Goal: Task Accomplishment & Management: Manage account settings

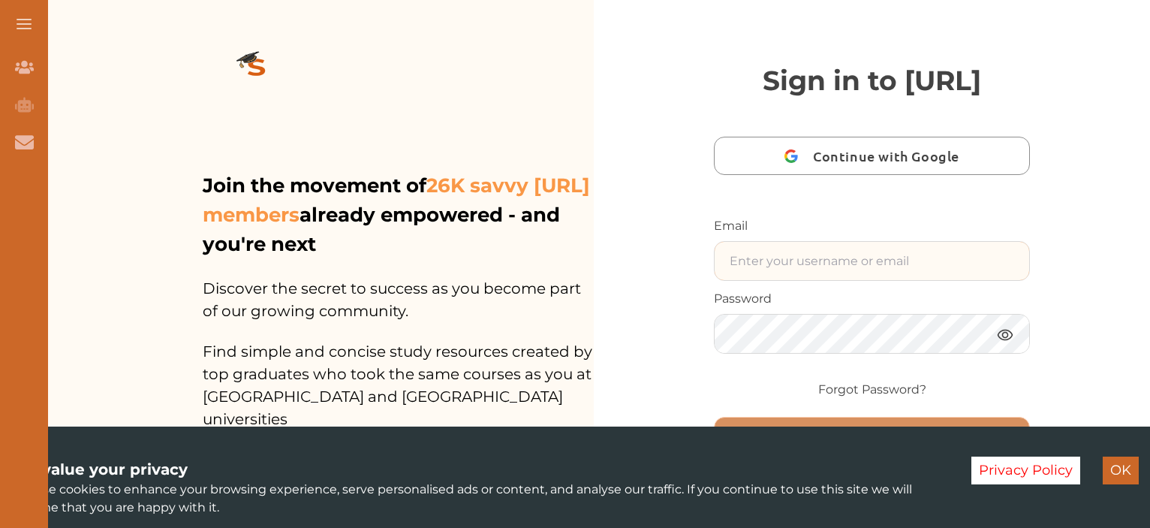
paste input "[EMAIL_ADDRESS][DOMAIN_NAME]"
type input "[EMAIL_ADDRESS][DOMAIN_NAME]"
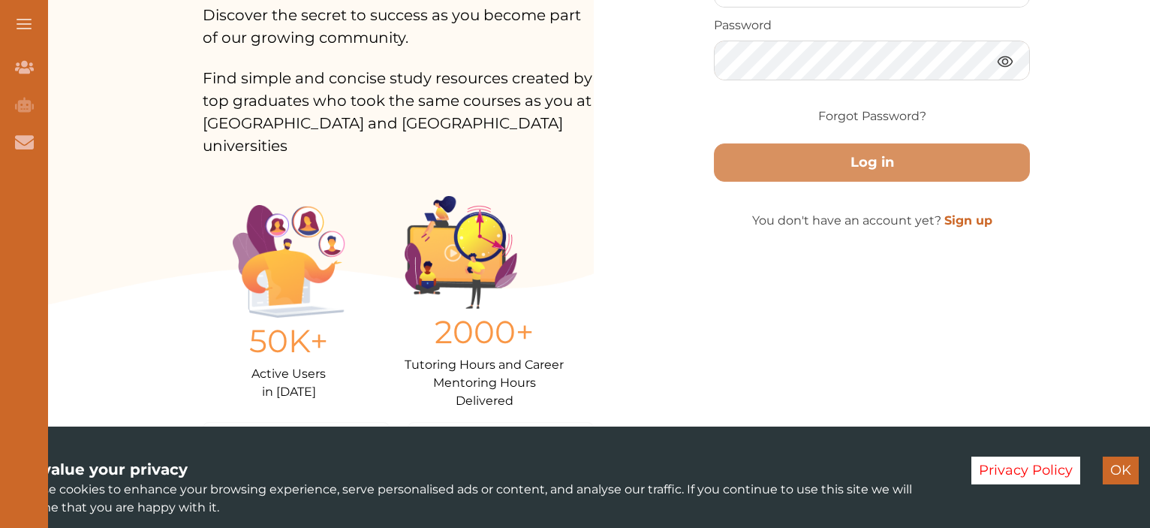
scroll to position [300, 0]
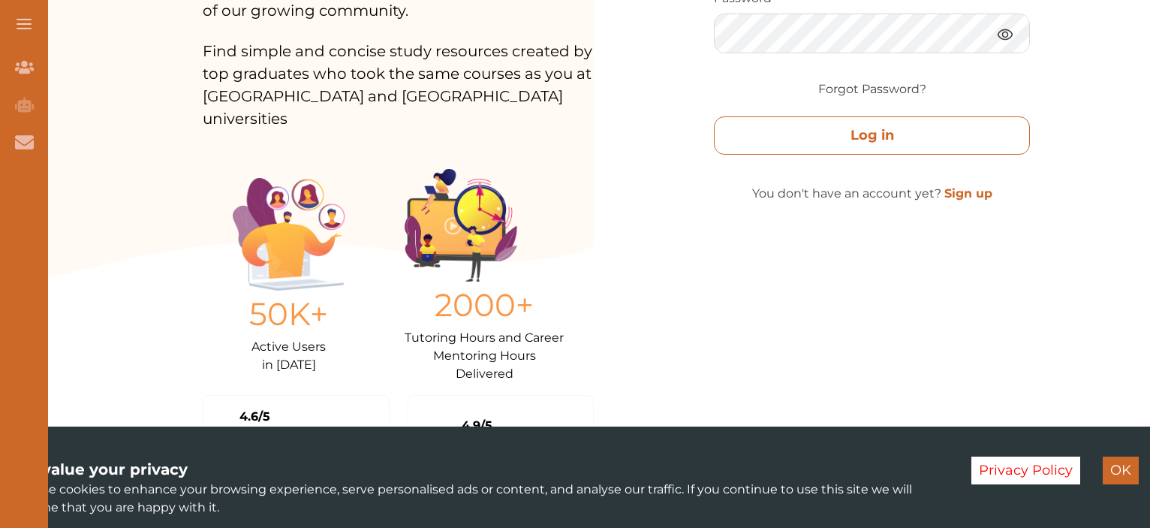
click at [774, 155] on button "Log in" at bounding box center [872, 135] width 316 height 38
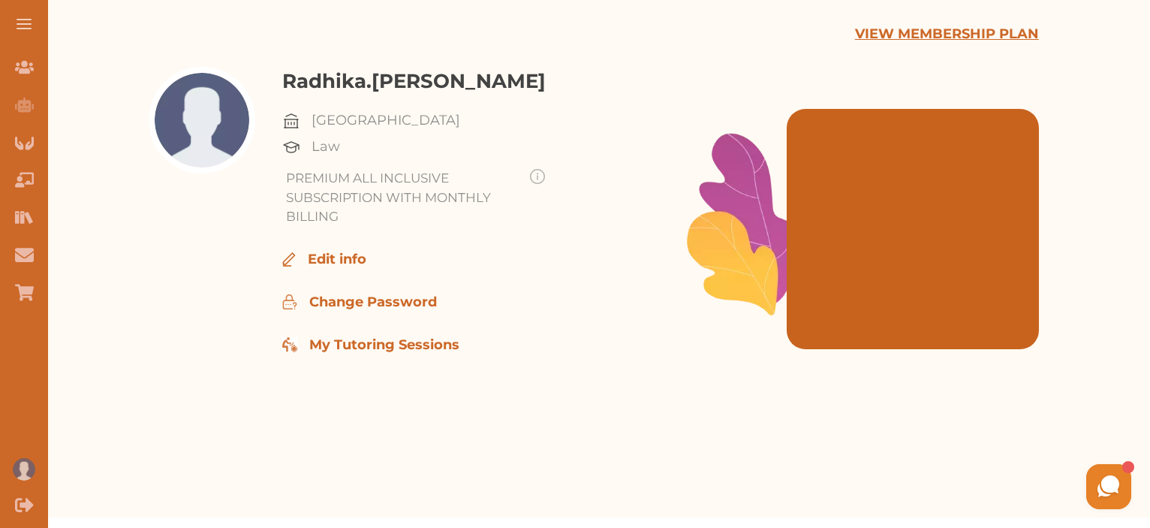
click at [336, 259] on p "Edit info" at bounding box center [337, 259] width 59 height 20
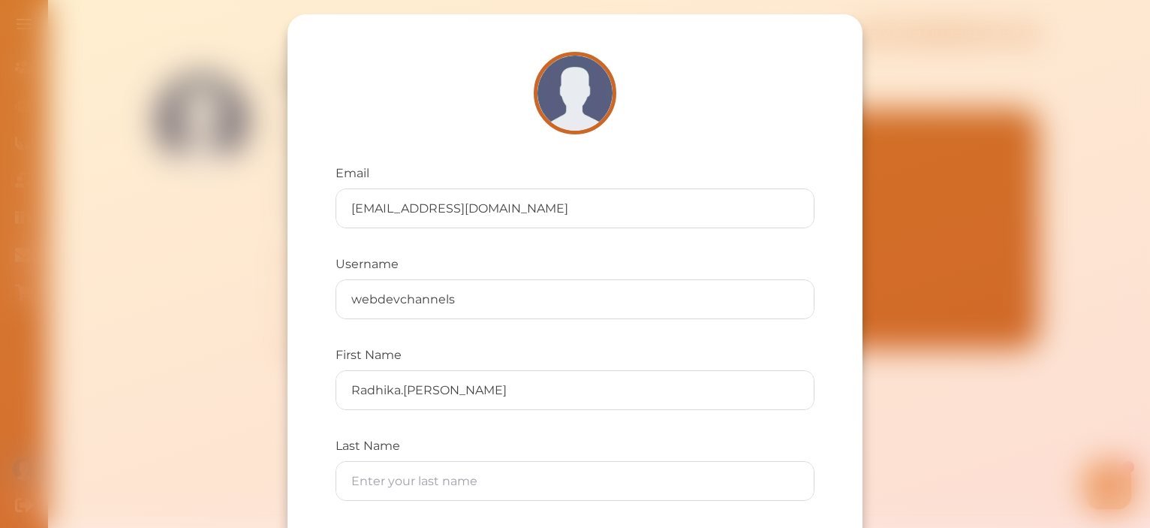
click at [245, 236] on div "Email webdevchannels@gmail.com Username webdevchannels First Name Radhika.Sharm…" at bounding box center [575, 264] width 1150 height 528
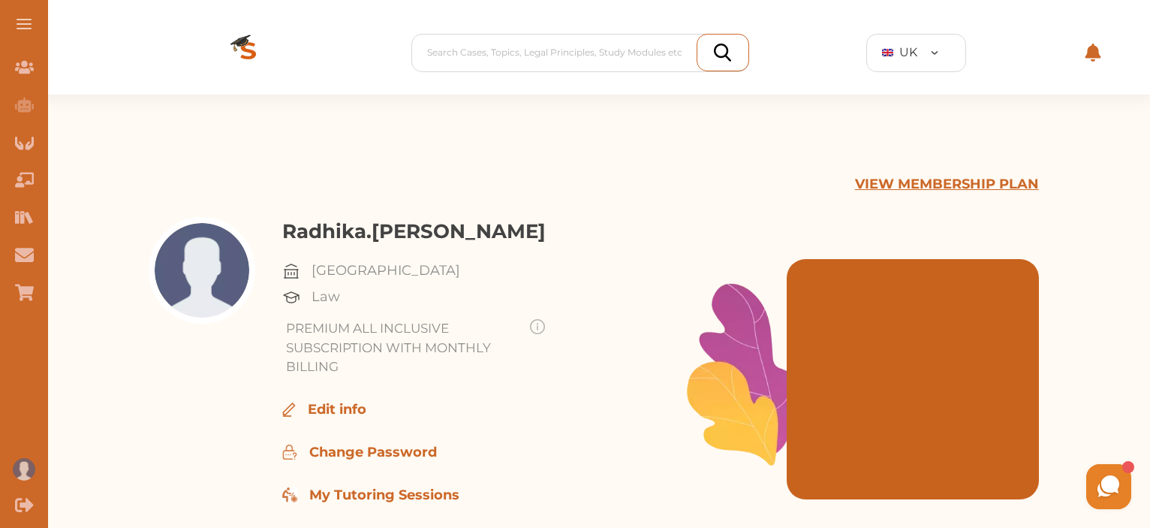
scroll to position [75, 0]
